Goal: Task Accomplishment & Management: Manage account settings

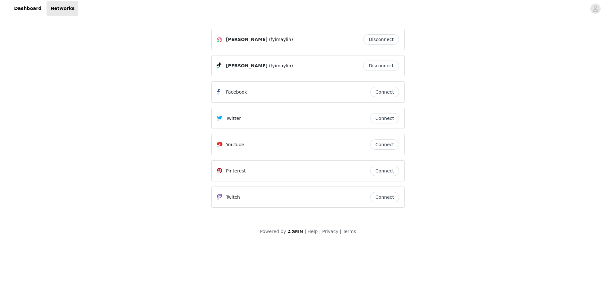
click at [19, 5] on link "Dashboard" at bounding box center [27, 8] width 35 height 14
